Goal: Task Accomplishment & Management: Use online tool/utility

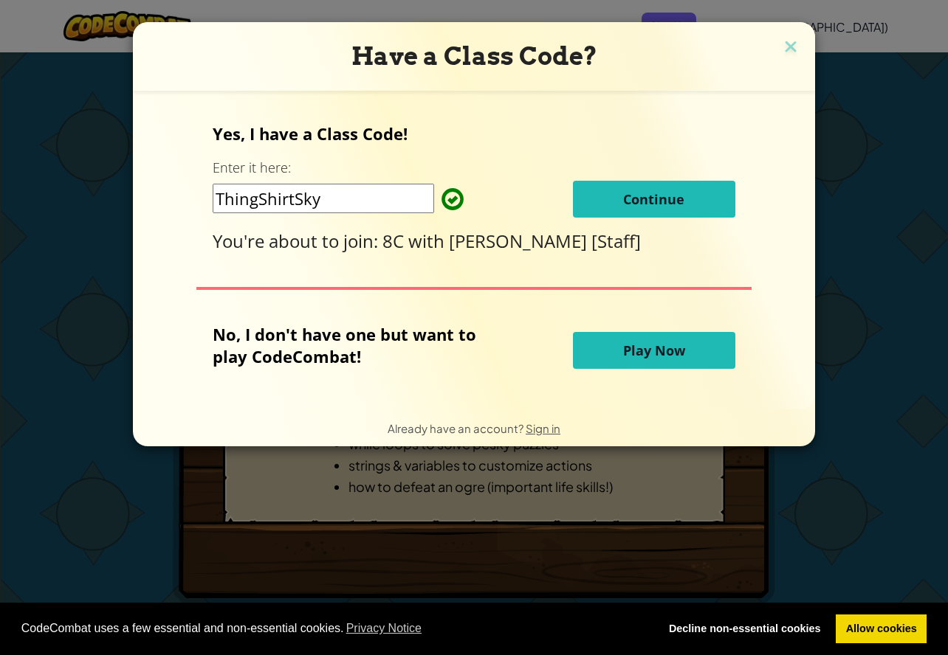
click at [368, 194] on input "ThingShirtSky" at bounding box center [323, 199] width 221 height 30
click at [585, 192] on button "Continue" at bounding box center [654, 199] width 162 height 37
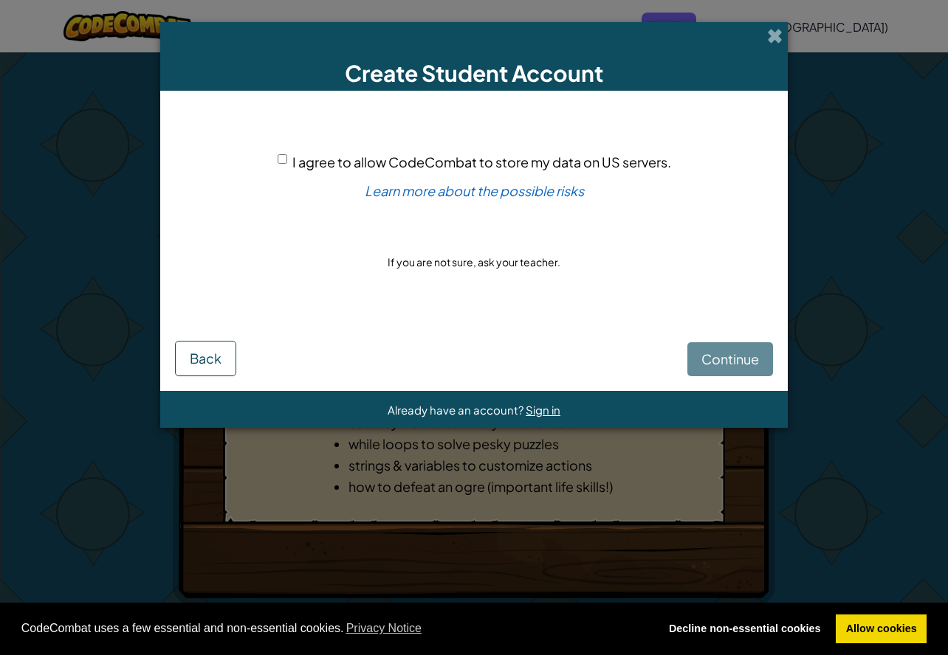
click at [277, 154] on input "I agree to allow CodeCombat to store my data on US servers." at bounding box center [282, 159] width 10 height 10
checkbox input "true"
click at [739, 344] on button "Continue" at bounding box center [730, 359] width 86 height 34
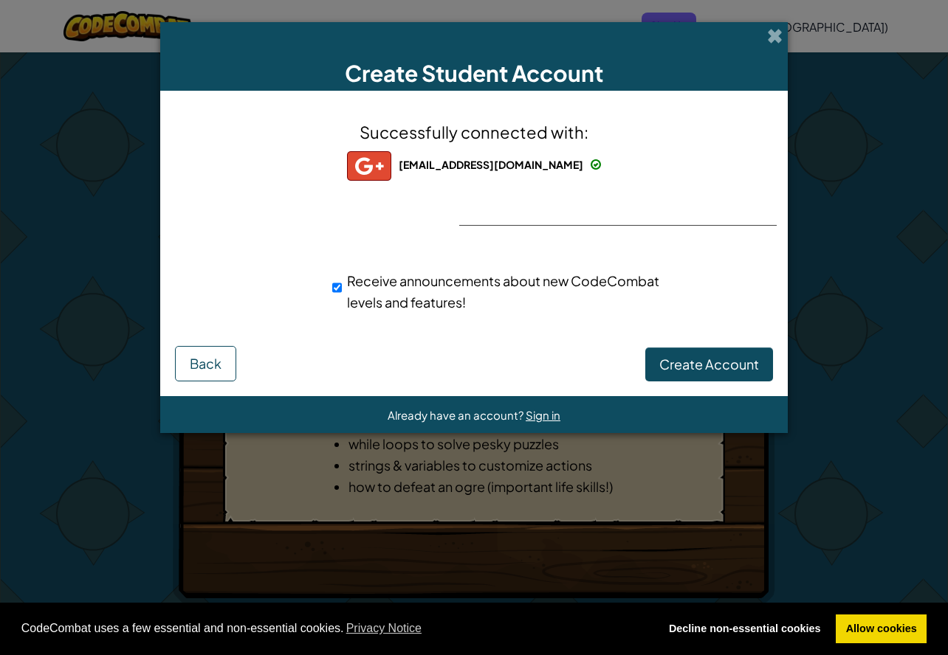
click at [686, 218] on div "Successfully connected with: bakbas@longhill.org.uk bakbas@longhill.org.uk bakb…" at bounding box center [474, 226] width 590 height 241
click at [686, 231] on div "Successfully connected with: bakbas@longhill.org.uk bakbas@longhill.org.uk bakb…" at bounding box center [474, 226] width 590 height 241
click at [670, 354] on button "Create Account" at bounding box center [709, 365] width 128 height 34
click at [677, 362] on button "Create Account" at bounding box center [709, 365] width 128 height 34
click at [678, 354] on div "Creating Account... Back" at bounding box center [474, 363] width 598 height 35
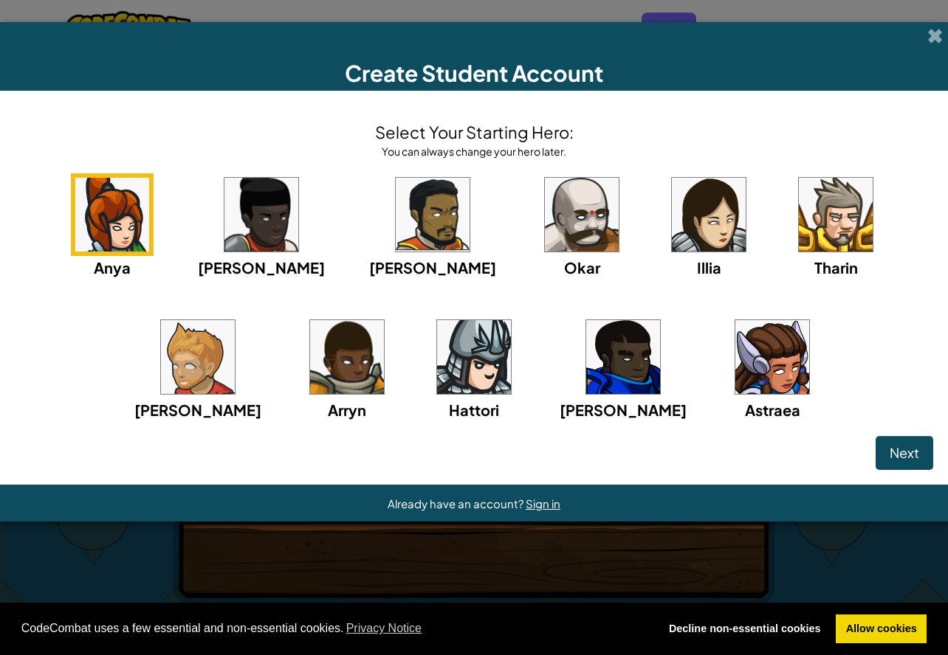
click at [235, 320] on img at bounding box center [198, 357] width 74 height 74
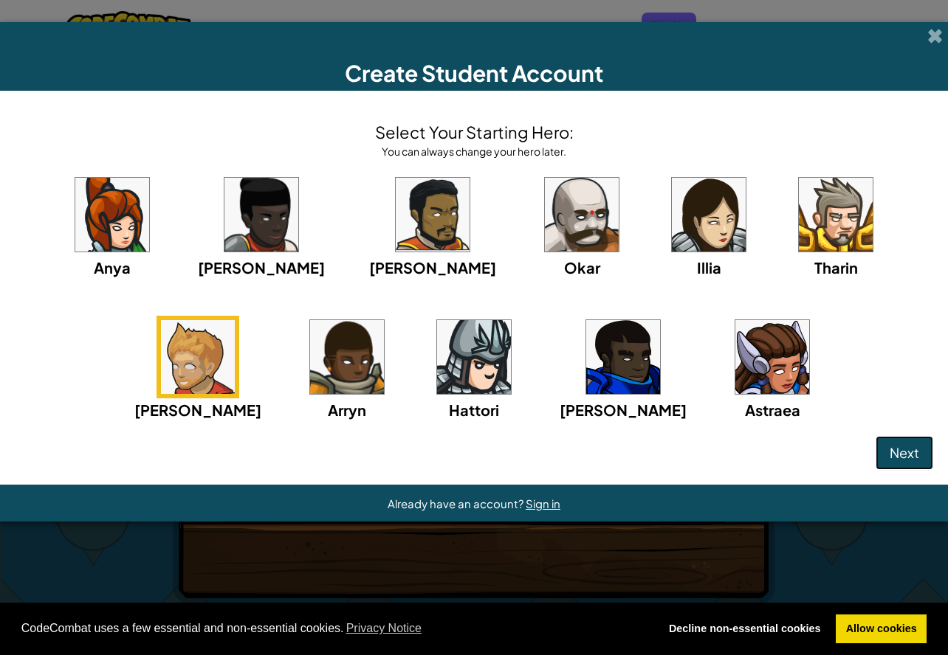
click at [928, 452] on button "Next" at bounding box center [904, 453] width 58 height 34
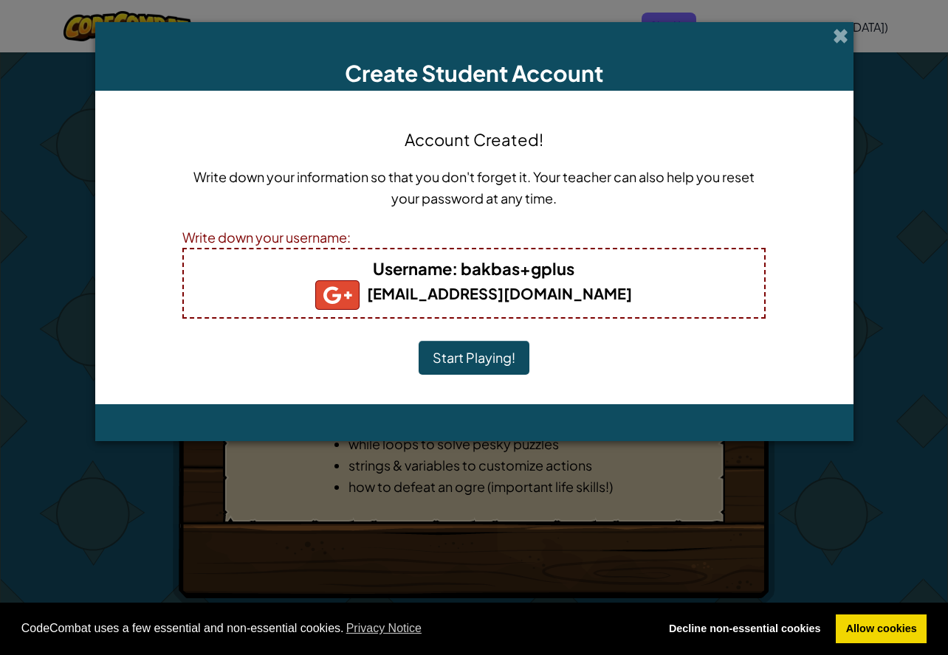
click at [489, 357] on button "Start Playing!" at bounding box center [473, 358] width 111 height 34
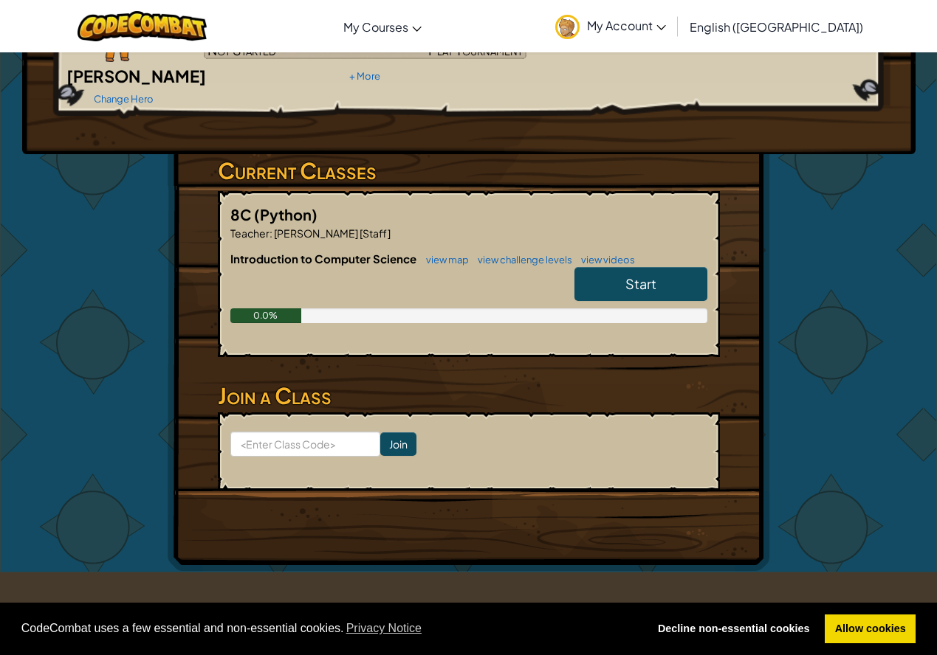
scroll to position [148, 0]
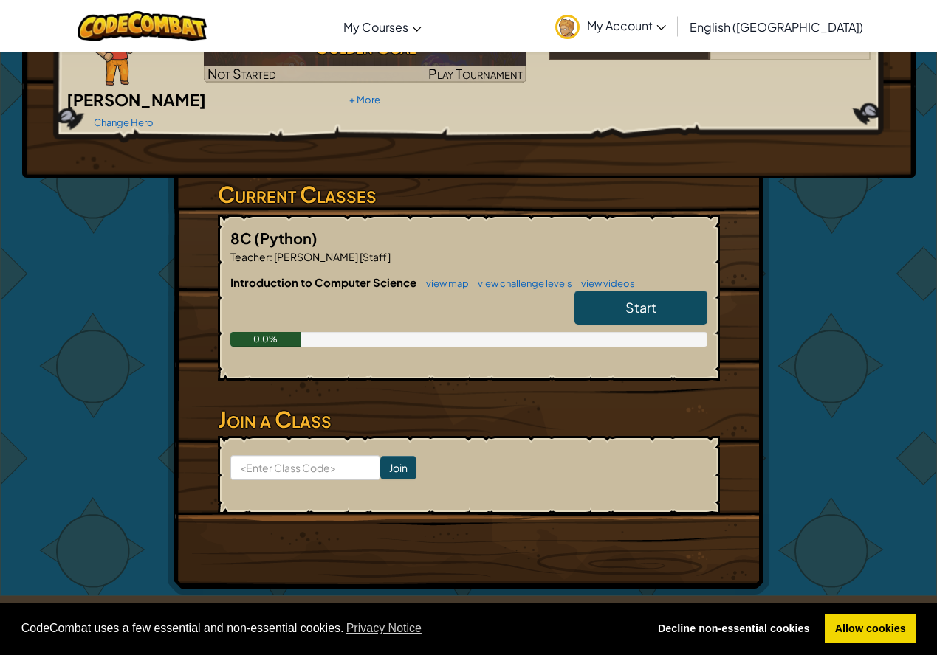
click at [587, 291] on link "Start" at bounding box center [640, 308] width 133 height 34
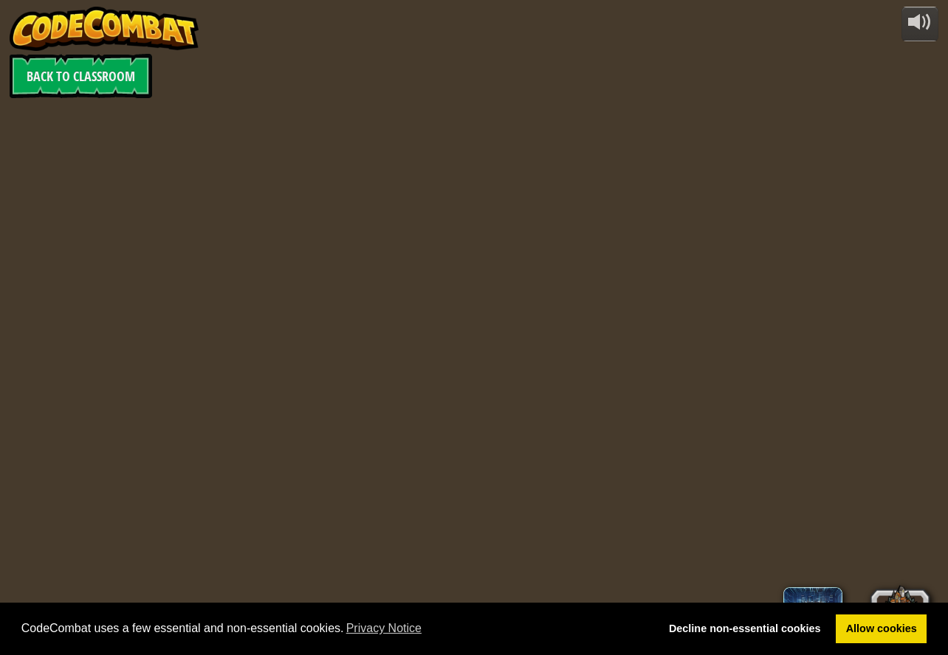
click at [596, 425] on div "powered by Back to Classroom 0 Level 1 bakbas+gplus English ([GEOGRAPHIC_DATA])…" at bounding box center [474, 327] width 948 height 655
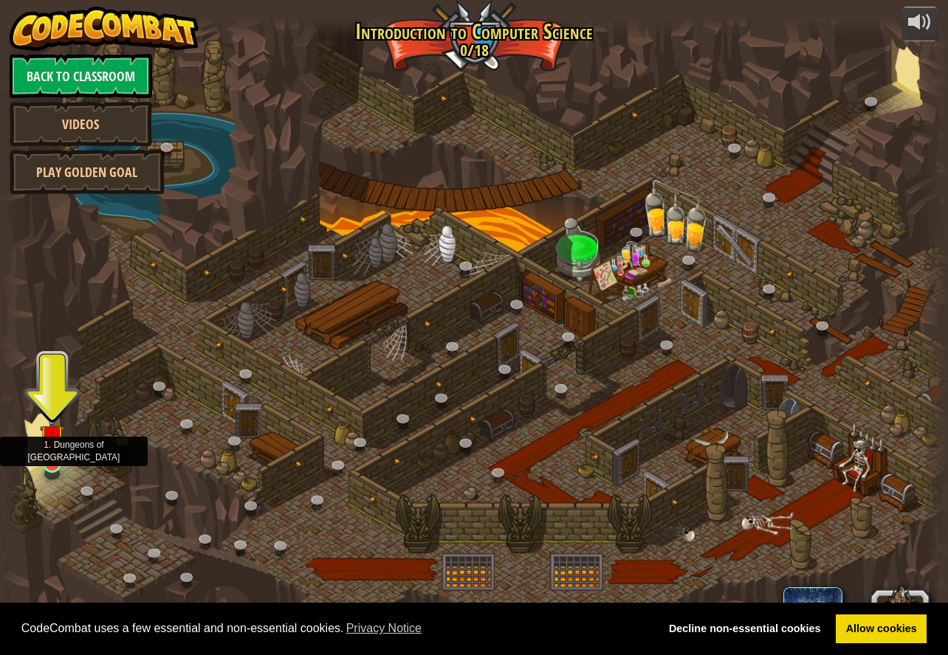
click at [53, 455] on img at bounding box center [52, 437] width 24 height 57
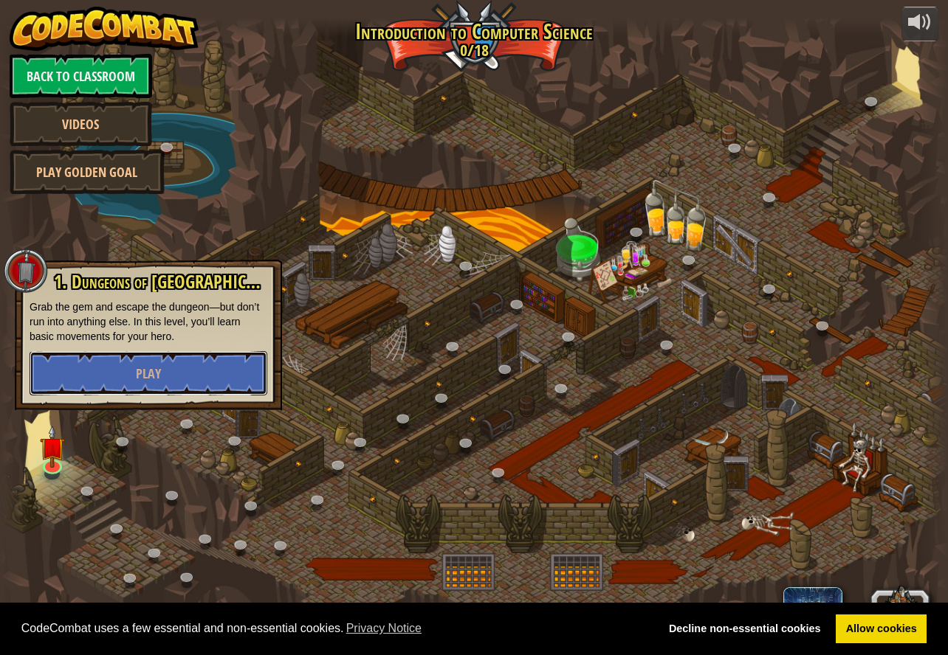
click at [102, 385] on button "Play" at bounding box center [149, 373] width 238 height 44
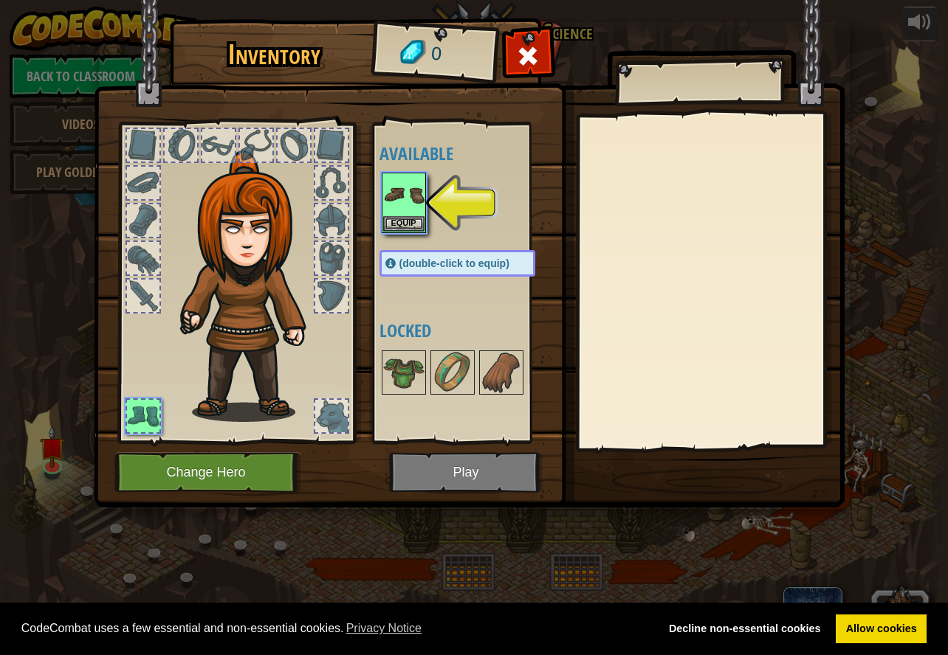
click at [307, 182] on img at bounding box center [252, 287] width 159 height 272
click at [425, 373] on div at bounding box center [404, 373] width 44 height 44
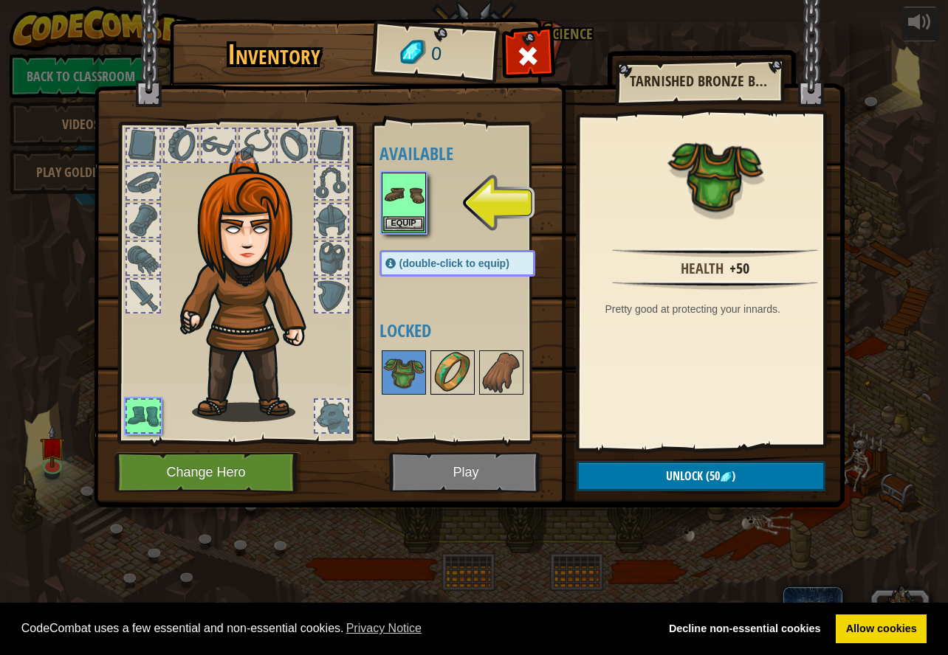
click at [437, 372] on img at bounding box center [452, 372] width 41 height 41
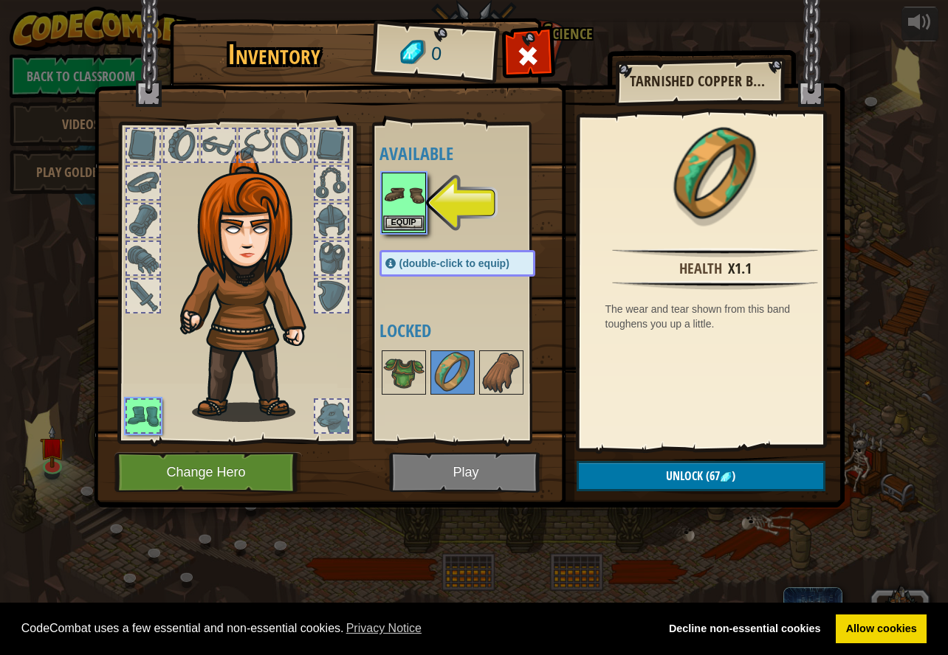
click at [404, 185] on img at bounding box center [403, 194] width 41 height 41
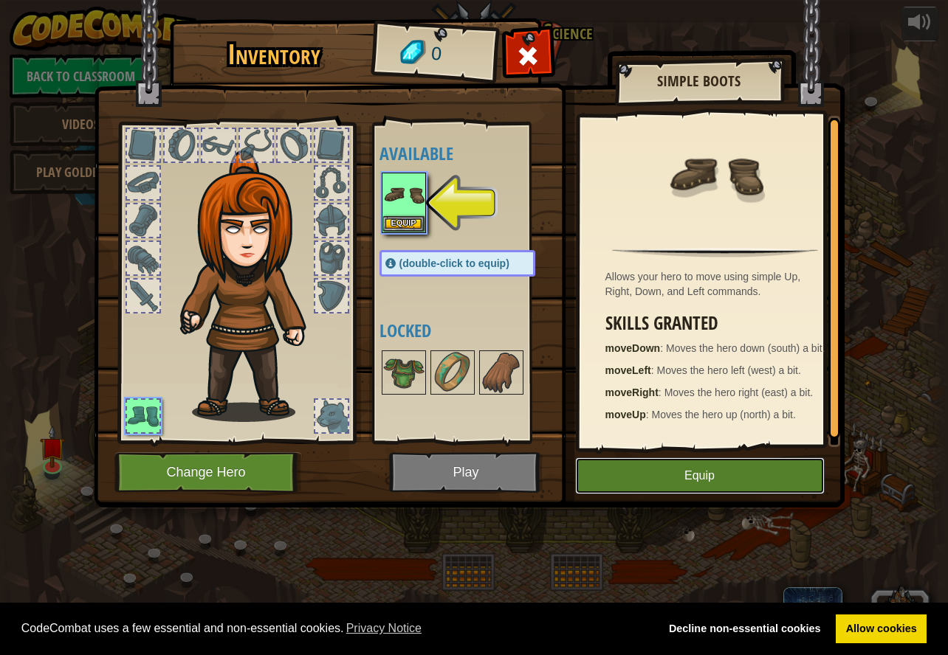
click at [801, 477] on button "Equip" at bounding box center [699, 476] width 249 height 37
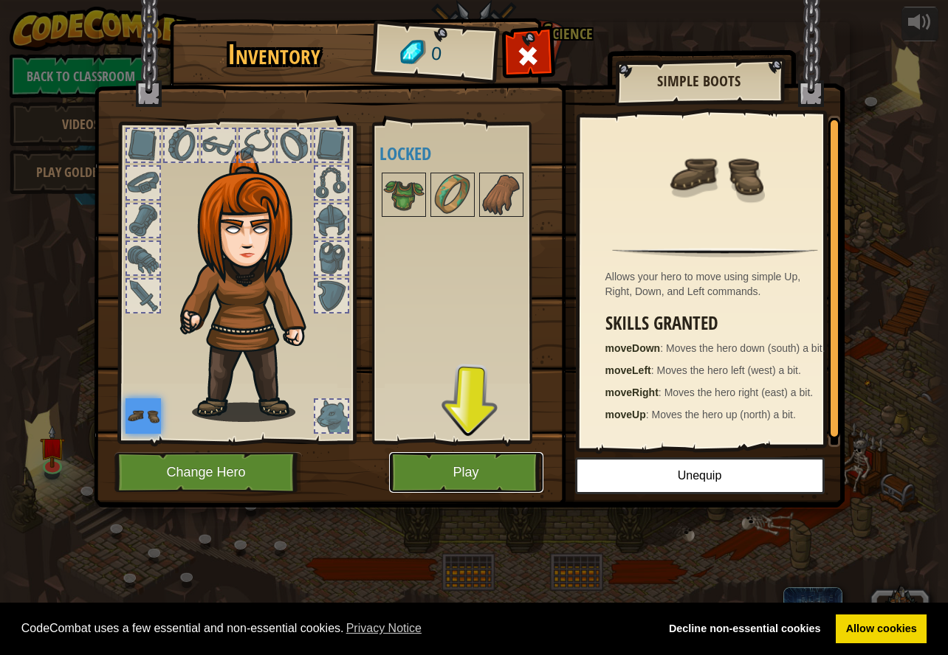
click at [480, 460] on button "Play" at bounding box center [466, 472] width 154 height 41
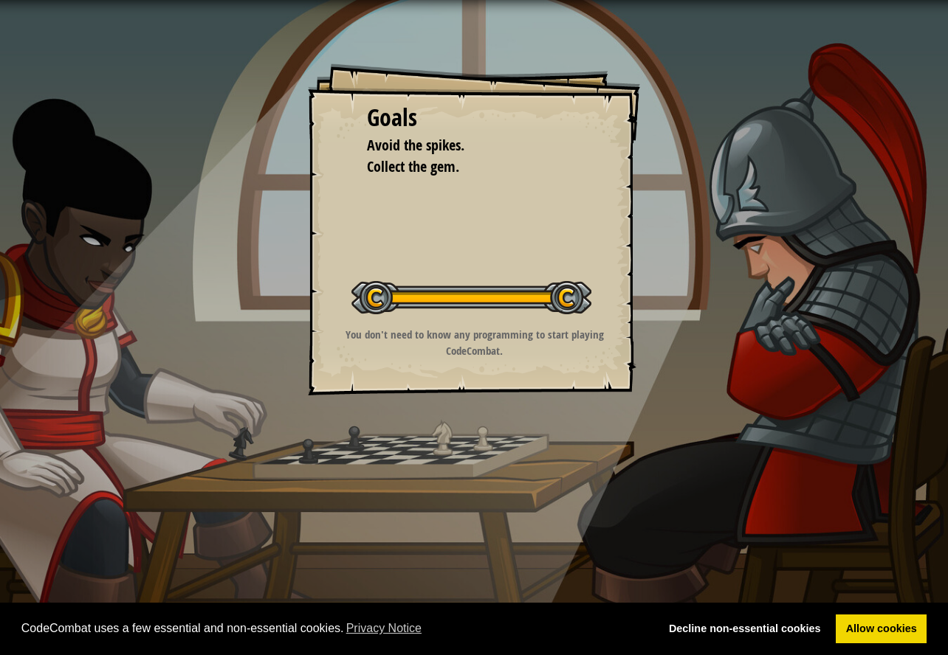
drag, startPoint x: 885, startPoint y: 613, endPoint x: 894, endPoint y: 613, distance: 8.9
click at [886, 613] on div "CodeCombat uses a few essential and non-essential cookies. Privacy Notice Decli…" at bounding box center [474, 629] width 948 height 53
click at [893, 630] on link "Allow cookies" at bounding box center [880, 630] width 91 height 30
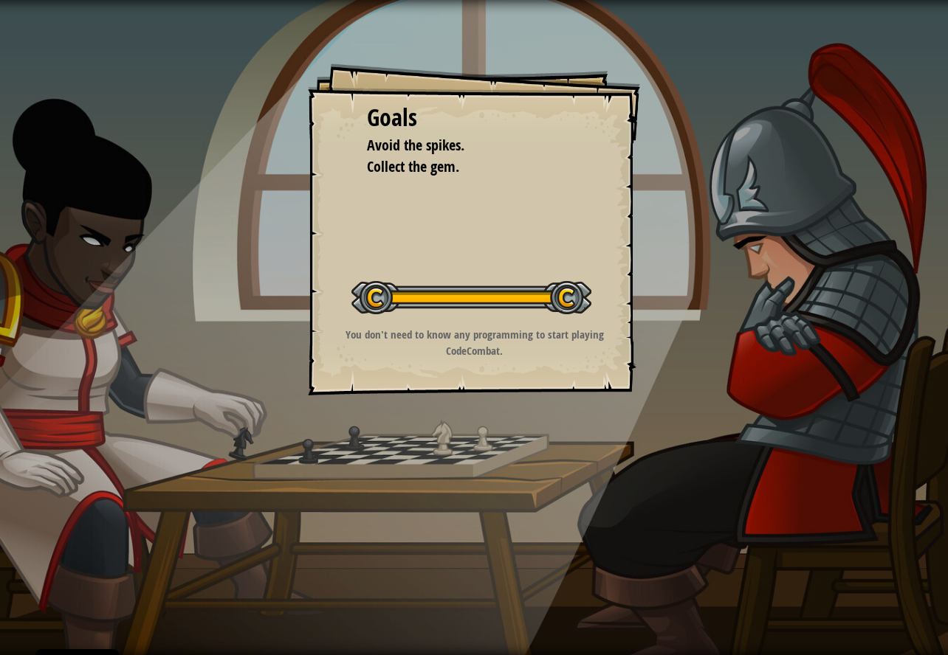
click at [892, 628] on link "Allow cookies" at bounding box center [880, 630] width 91 height 30
click at [546, 253] on div "Goals Avoid the spikes. Collect the gem. Start Level Error loading from server.…" at bounding box center [474, 229] width 332 height 332
click at [549, 251] on div "Goals Avoid the spikes. Collect the gem. Start Level Error loading from server.…" at bounding box center [474, 229] width 332 height 332
drag, startPoint x: 570, startPoint y: 248, endPoint x: 579, endPoint y: 255, distance: 11.1
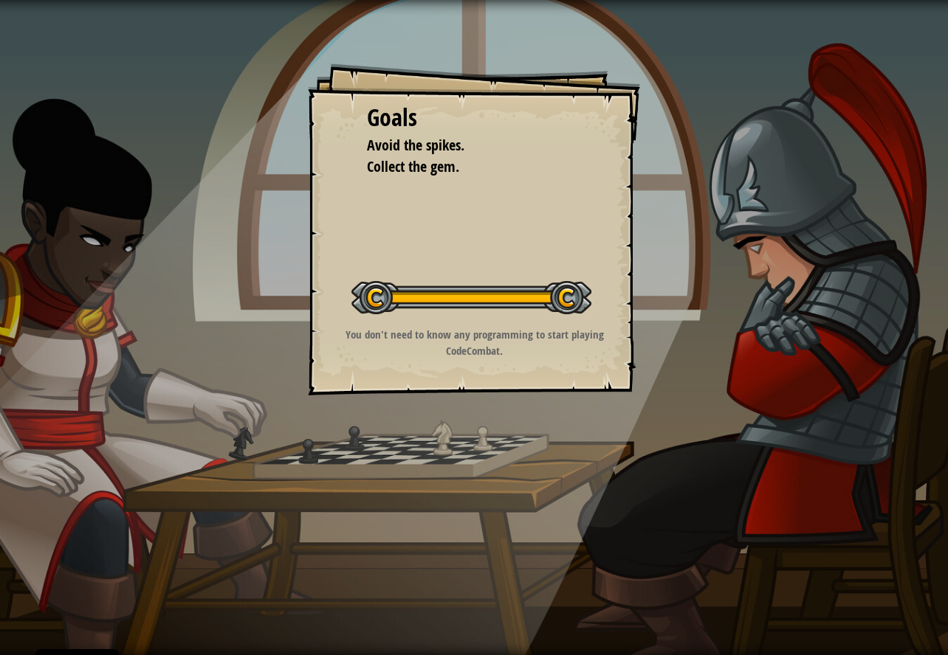
click at [573, 249] on div "Goals Avoid the spikes. Collect the gem. Start Level Error loading from server.…" at bounding box center [474, 229] width 332 height 332
drag, startPoint x: 579, startPoint y: 255, endPoint x: 632, endPoint y: 263, distance: 53.8
click at [579, 252] on div "Goals Avoid the spikes. Collect the gem. Start Level Error loading from server.…" at bounding box center [474, 229] width 332 height 332
click at [630, 252] on div "Goals Avoid the spikes. Collect the gem. Start Level Error loading from server.…" at bounding box center [474, 229] width 332 height 332
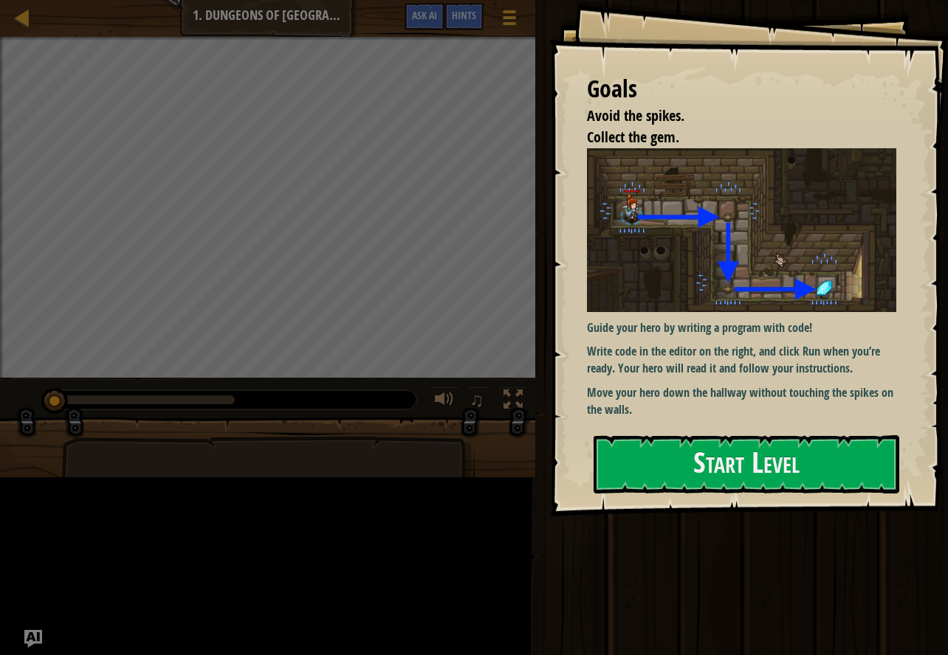
click at [718, 522] on div at bounding box center [746, 524] width 306 height 33
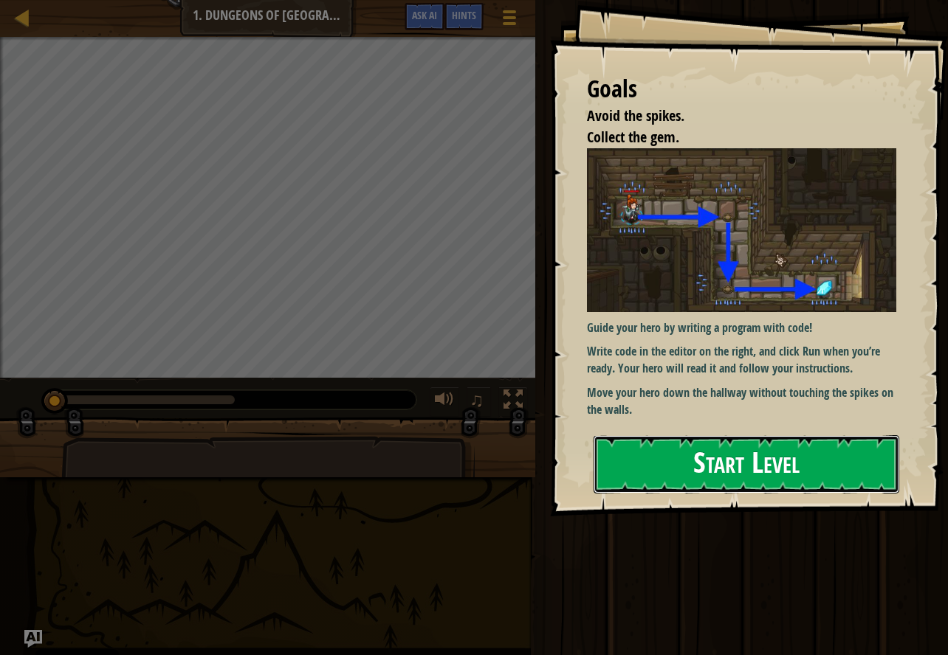
click at [733, 461] on button "Start Level" at bounding box center [746, 464] width 306 height 58
click at [737, 441] on button "Start Level" at bounding box center [746, 464] width 306 height 58
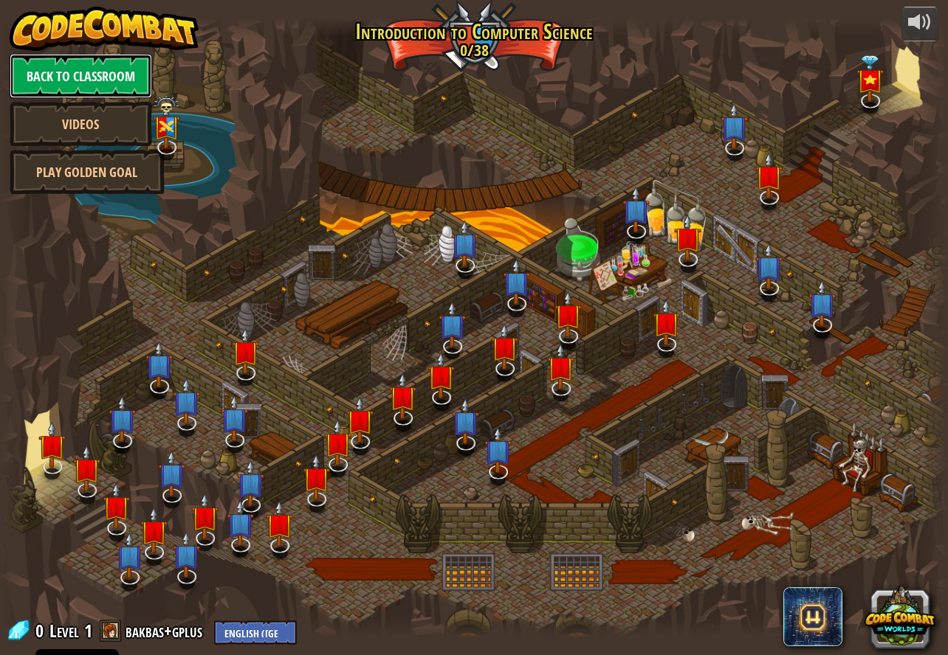
click at [103, 80] on link "Back to Classroom" at bounding box center [81, 76] width 142 height 44
